Goal: Obtain resource: Download file/media

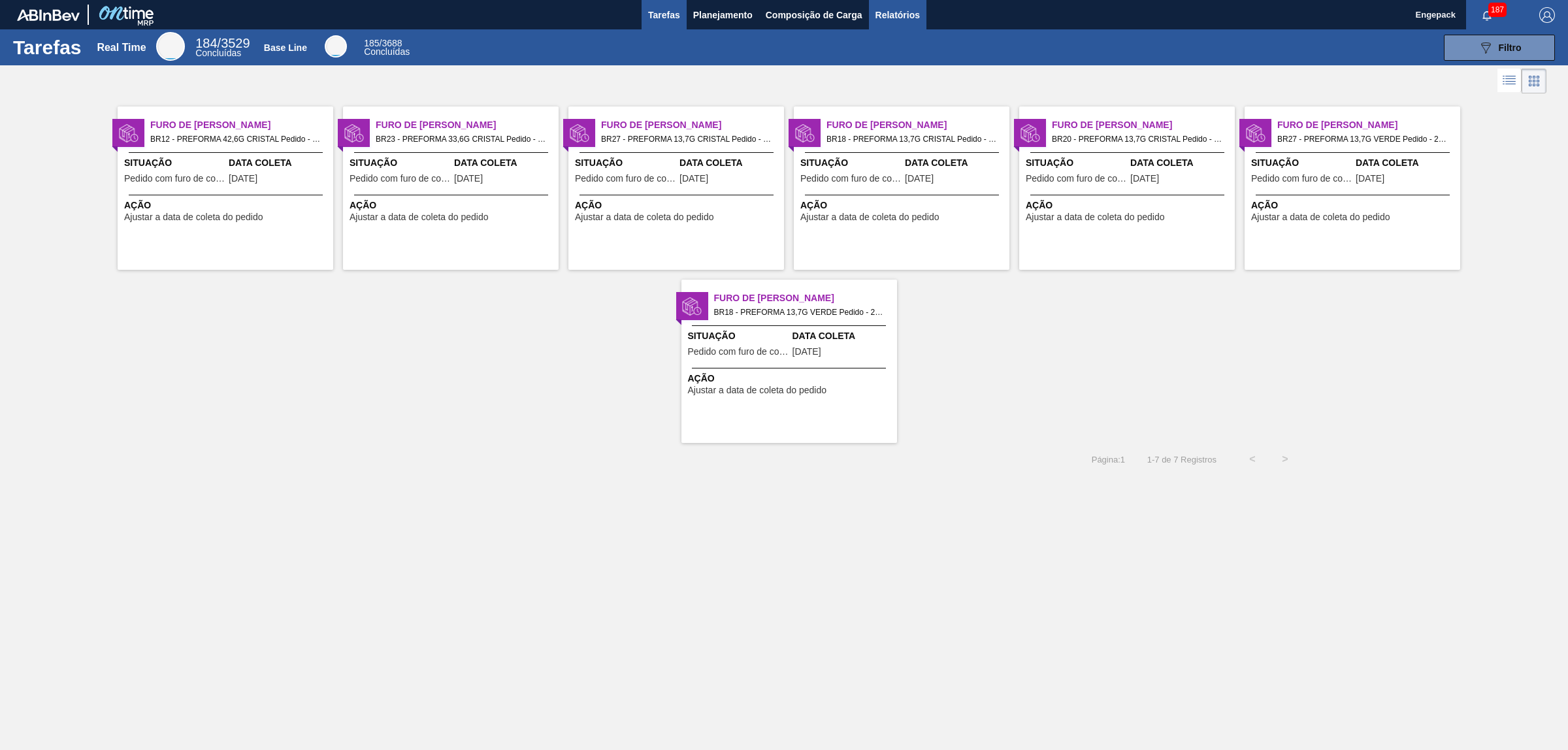
drag, startPoint x: 892, startPoint y: 8, endPoint x: 907, endPoint y: 21, distance: 19.8
click at [892, 8] on span "Relatórios" at bounding box center [898, 15] width 45 height 16
click at [912, 21] on span "Relatórios" at bounding box center [898, 15] width 45 height 16
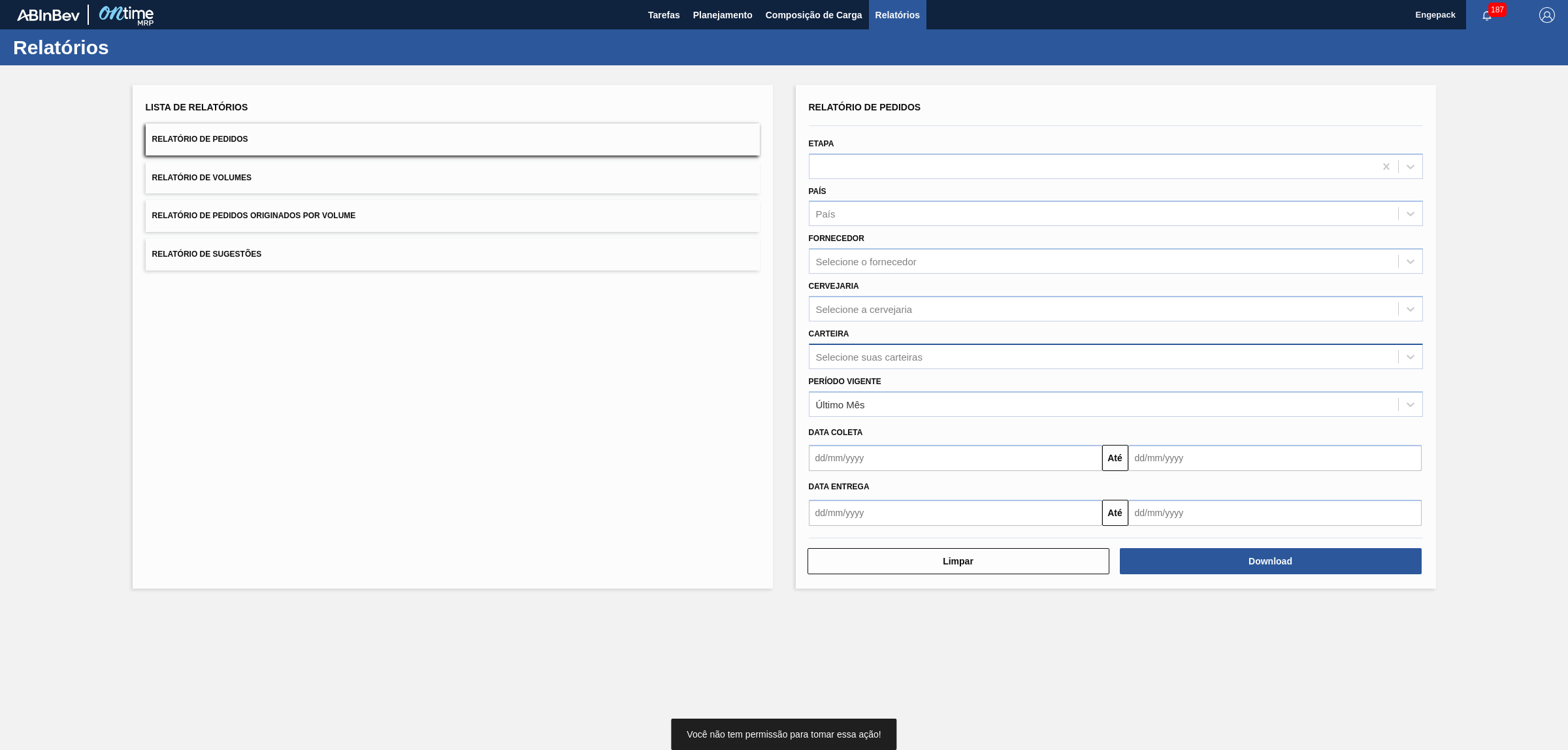
click at [870, 351] on div "Selecione suas carteiras" at bounding box center [869, 356] width 107 height 11
type input "prefo"
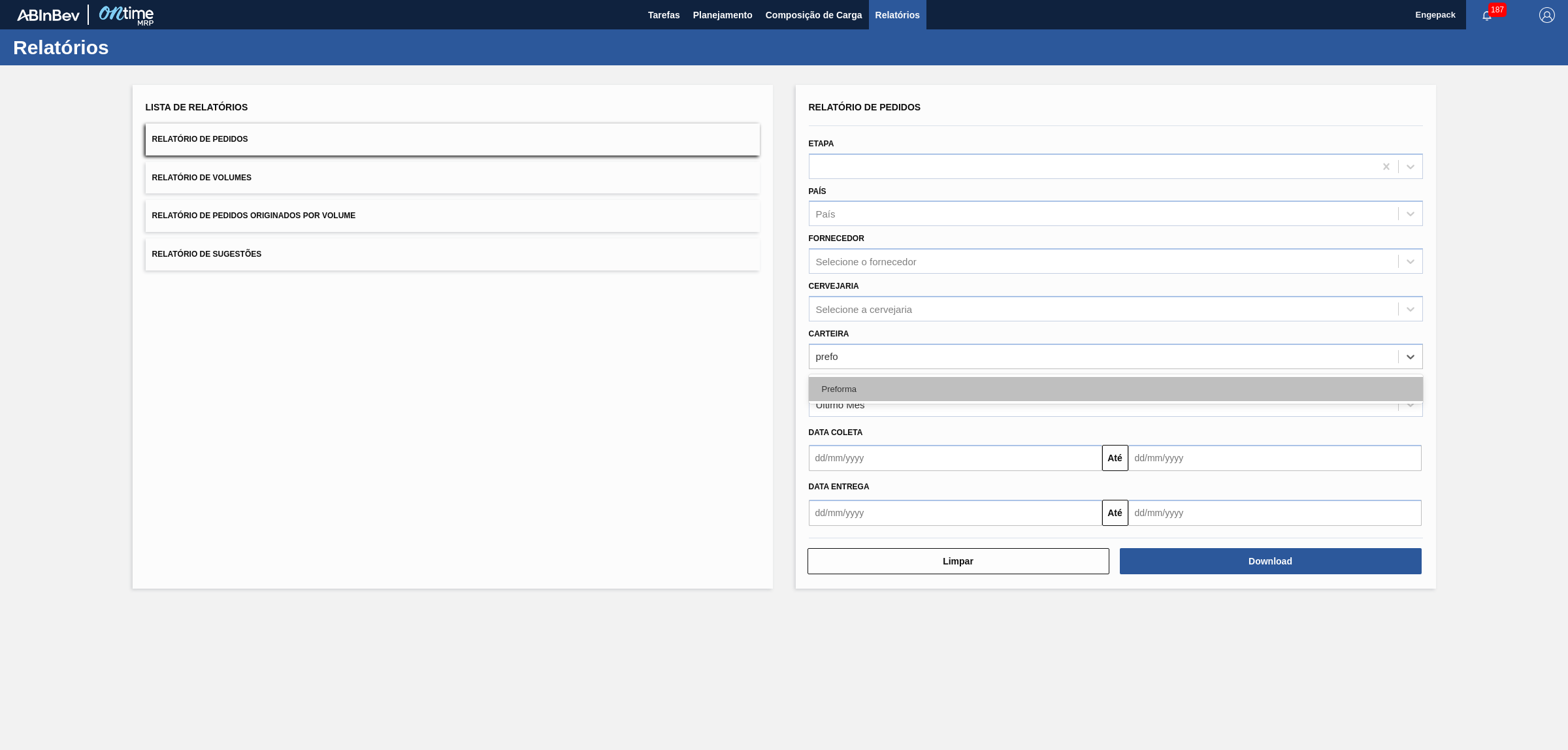
click at [850, 383] on div "Preforma" at bounding box center [1115, 389] width 614 height 24
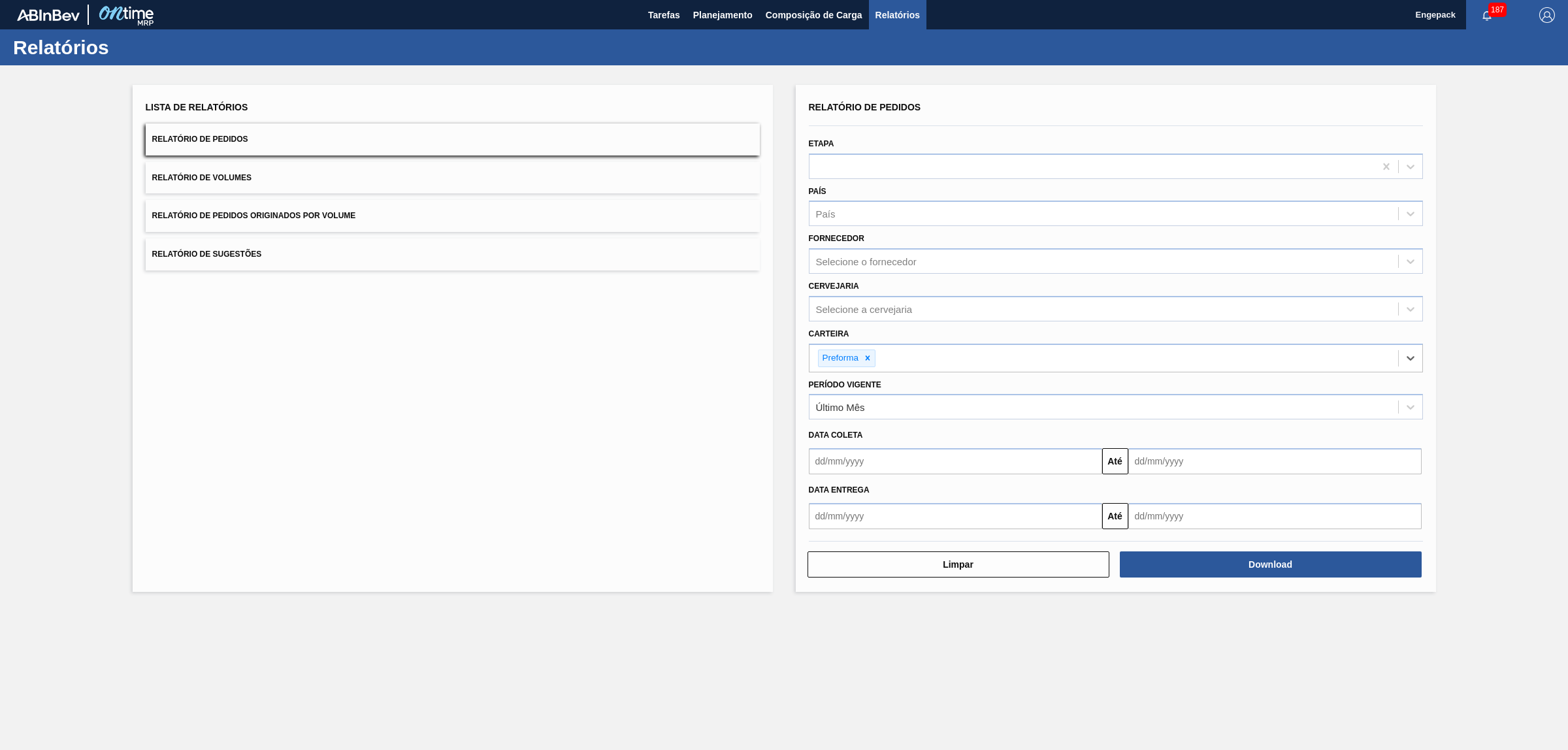
click at [864, 465] on input "text" at bounding box center [956, 461] width 294 height 26
click at [936, 529] on div "1" at bounding box center [930, 535] width 18 height 18
type input "[DATE]"
click at [1167, 465] on input "text" at bounding box center [1275, 461] width 294 height 26
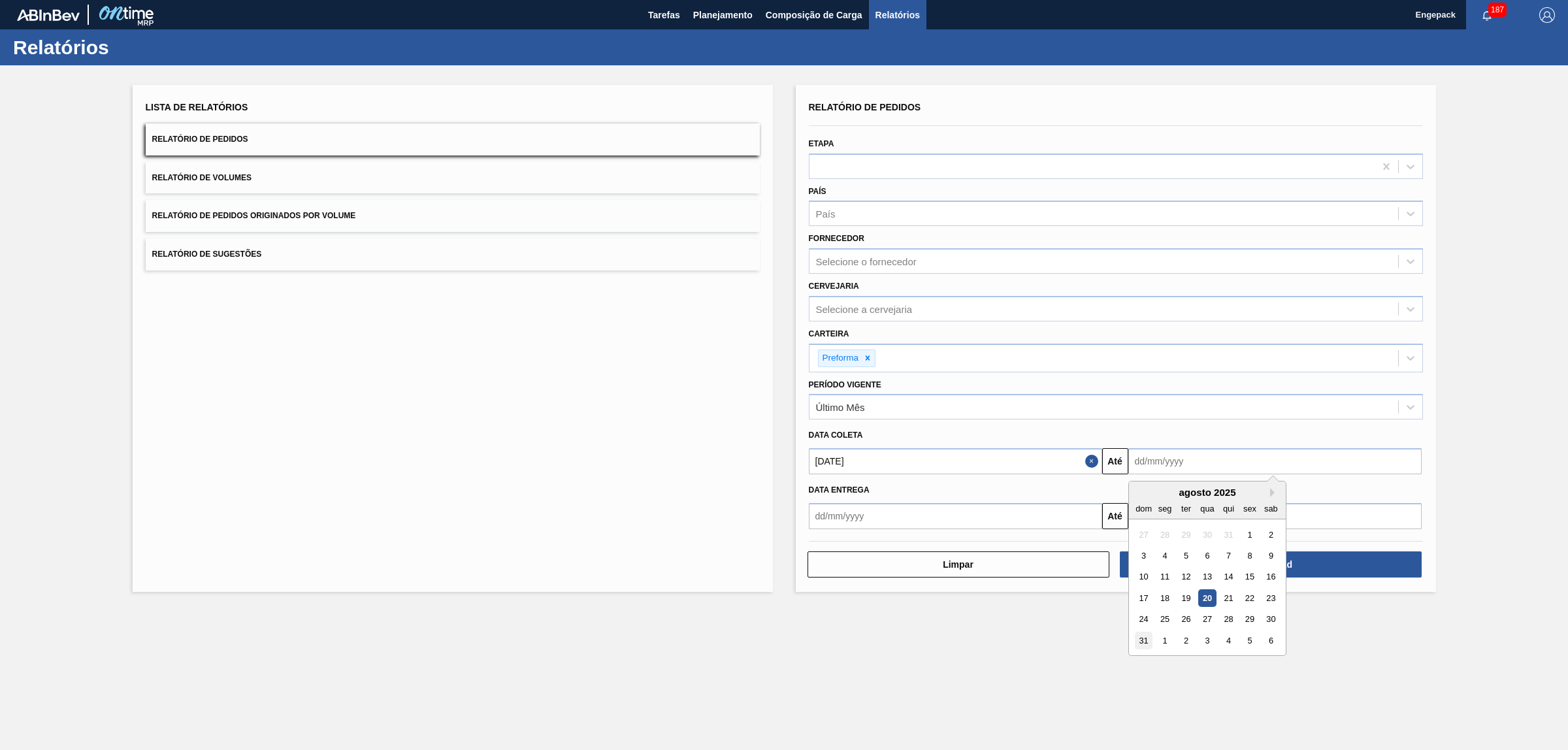
click at [1142, 642] on div "31" at bounding box center [1143, 641] width 18 height 18
type input "[DATE]"
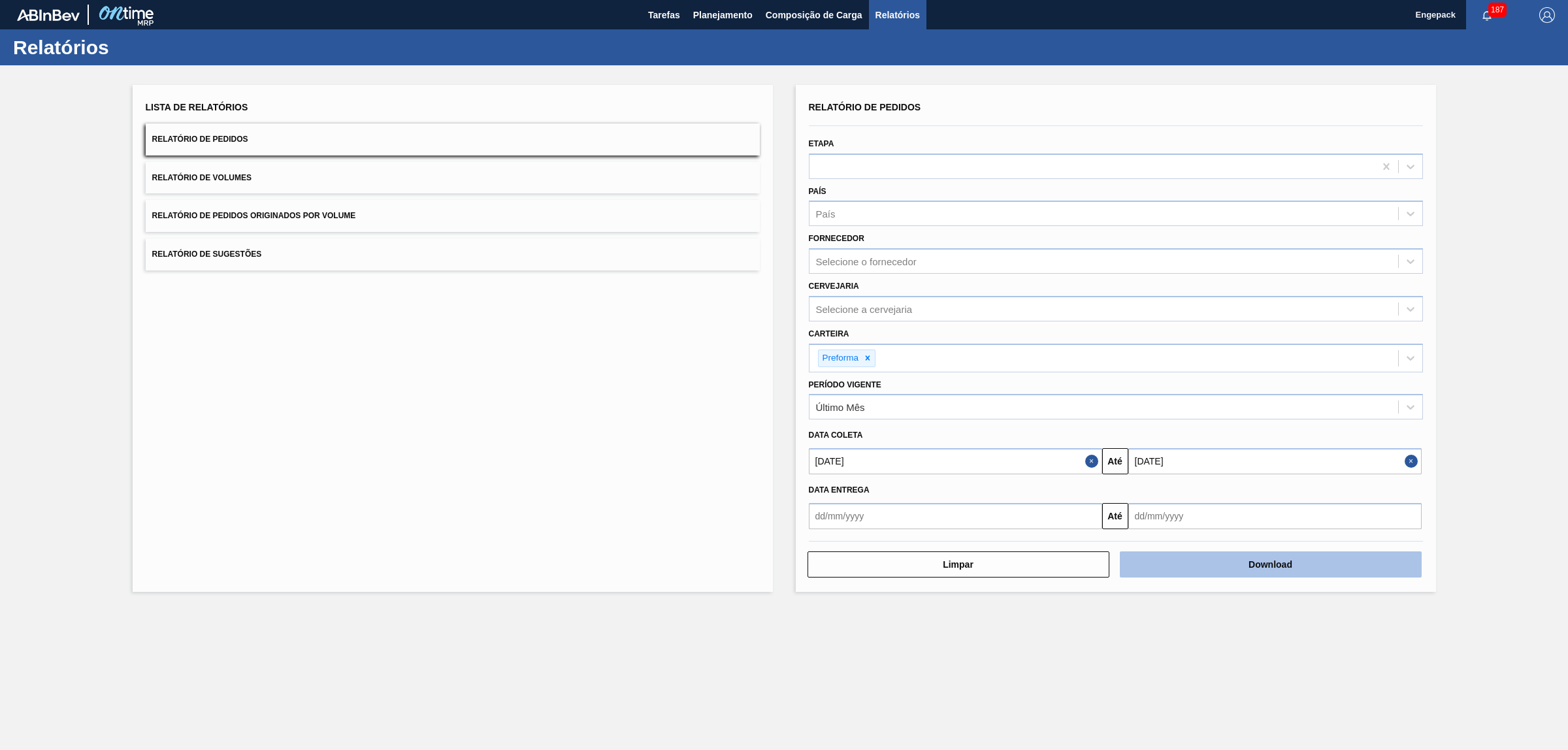
click at [1202, 566] on button "Download" at bounding box center [1270, 564] width 302 height 26
